Goal: Find specific page/section: Find specific page/section

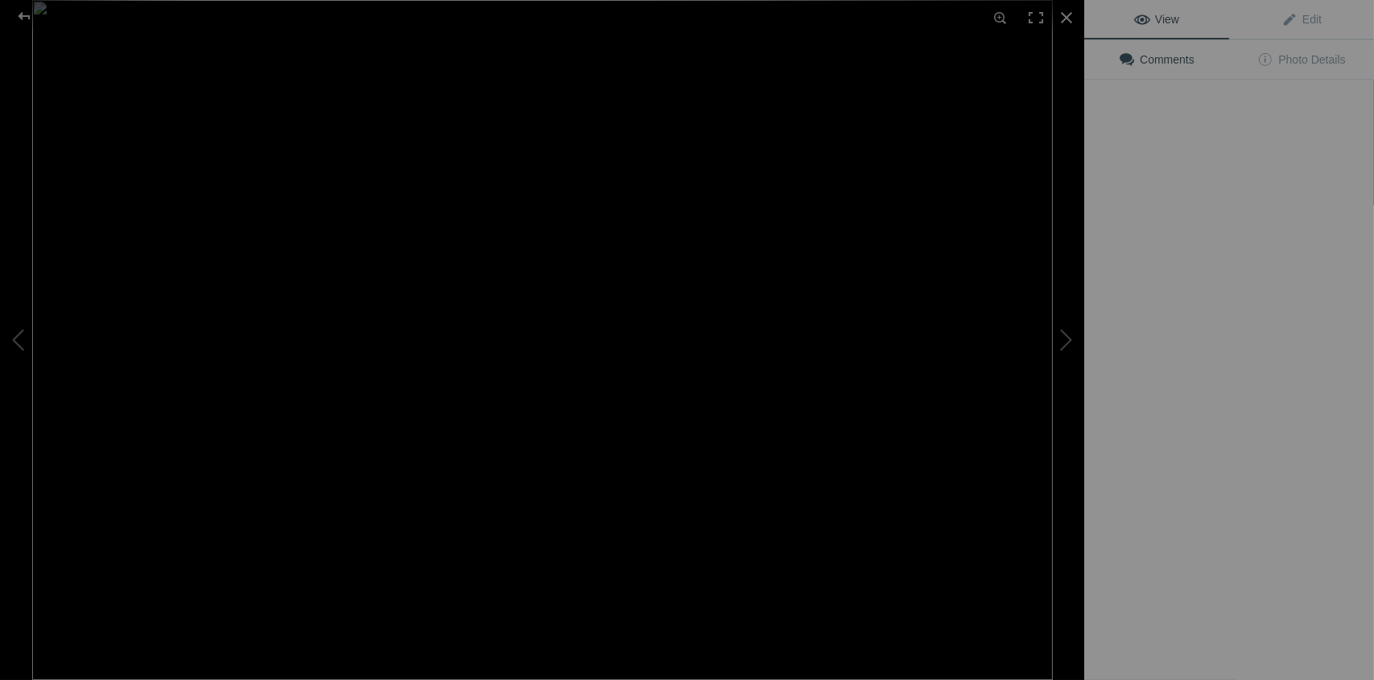
click at [453, 391] on img at bounding box center [542, 340] width 1020 height 680
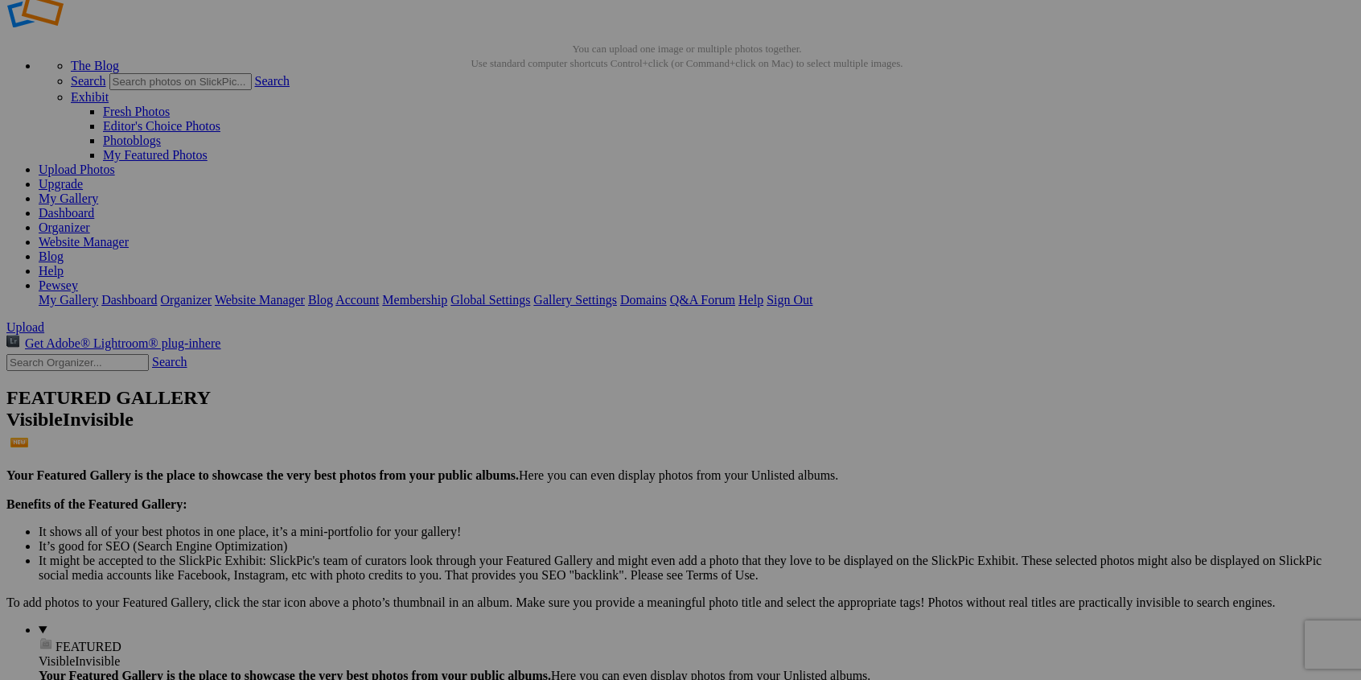
scroll to position [0, 0]
